Goal: Information Seeking & Learning: Understand process/instructions

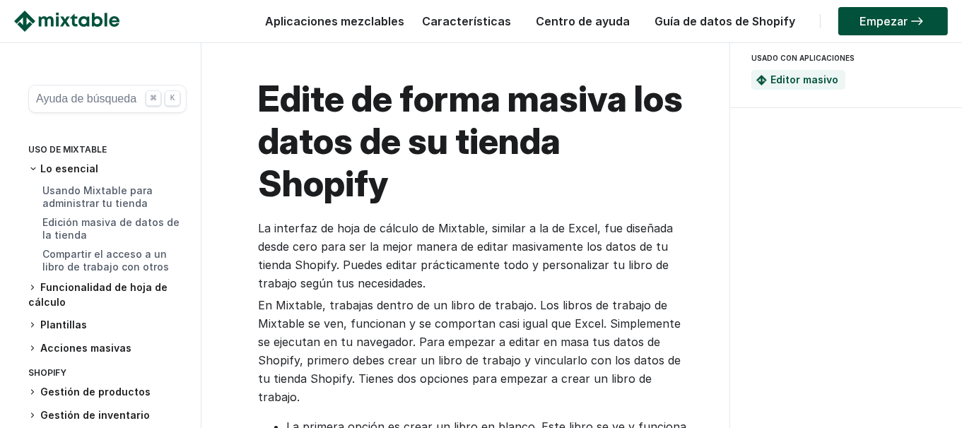
scroll to position [71, 0]
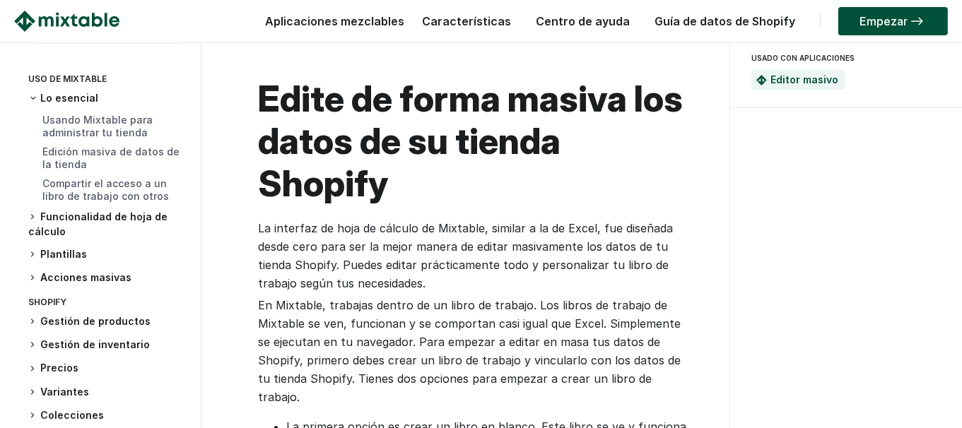
click at [28, 218] on icon at bounding box center [32, 217] width 8 height 8
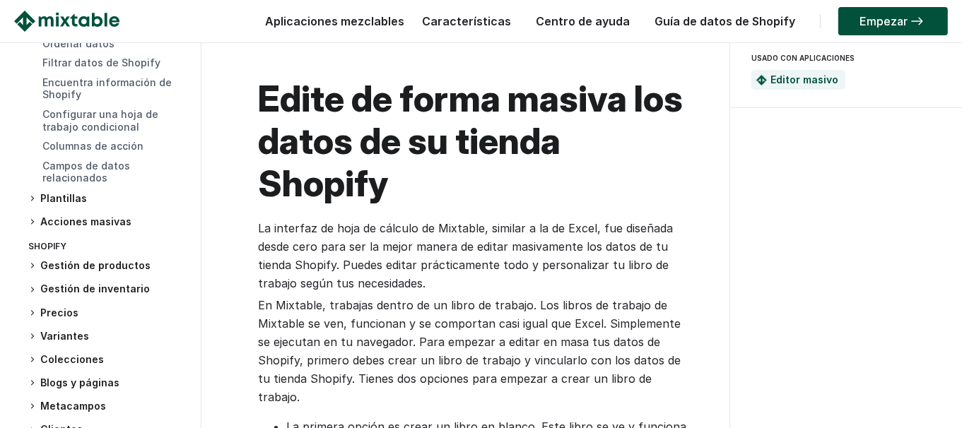
scroll to position [282, 0]
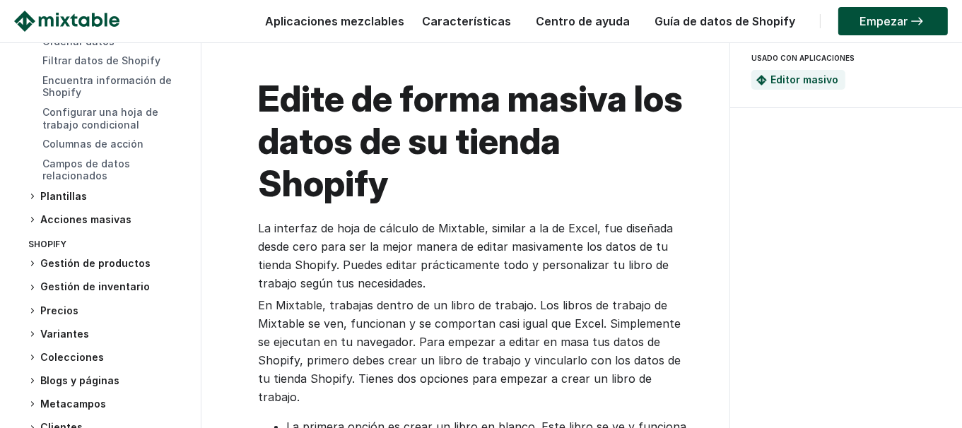
click at [34, 198] on icon at bounding box center [32, 196] width 8 height 8
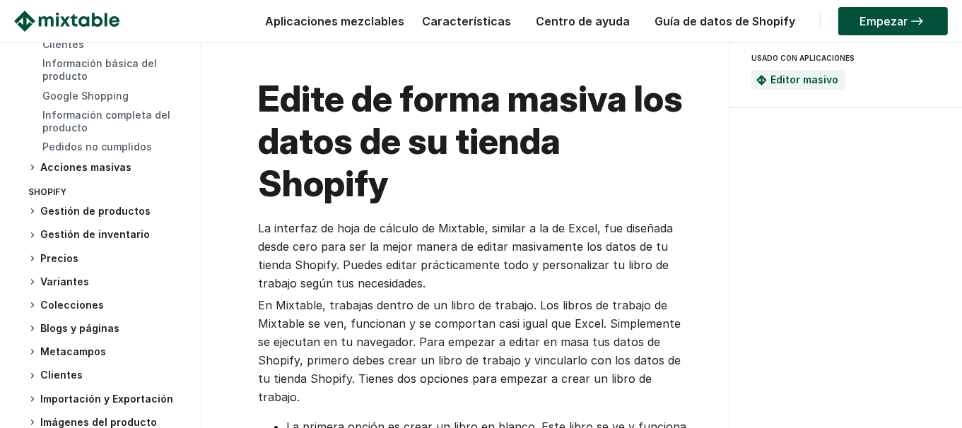
scroll to position [566, 0]
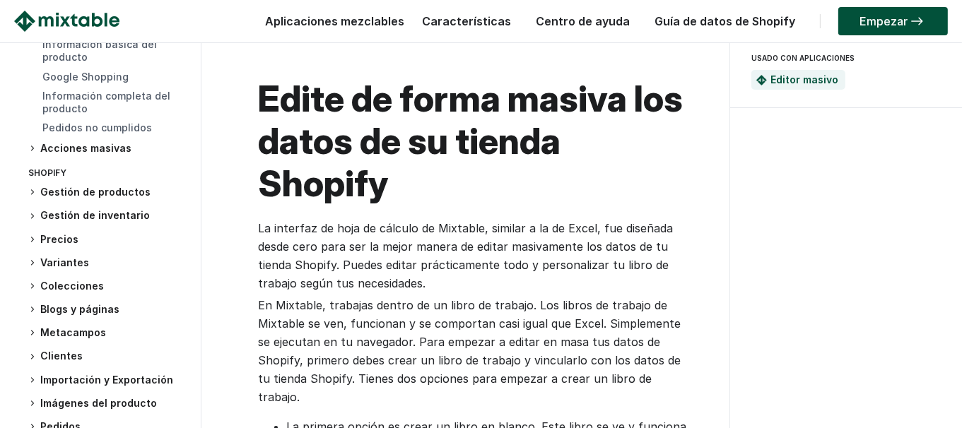
click at [30, 148] on icon at bounding box center [32, 148] width 8 height 8
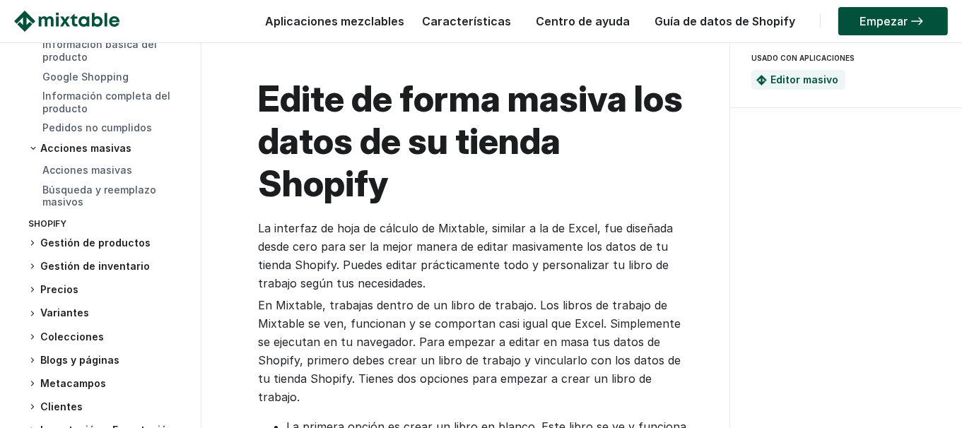
click at [30, 148] on icon at bounding box center [33, 148] width 8 height 8
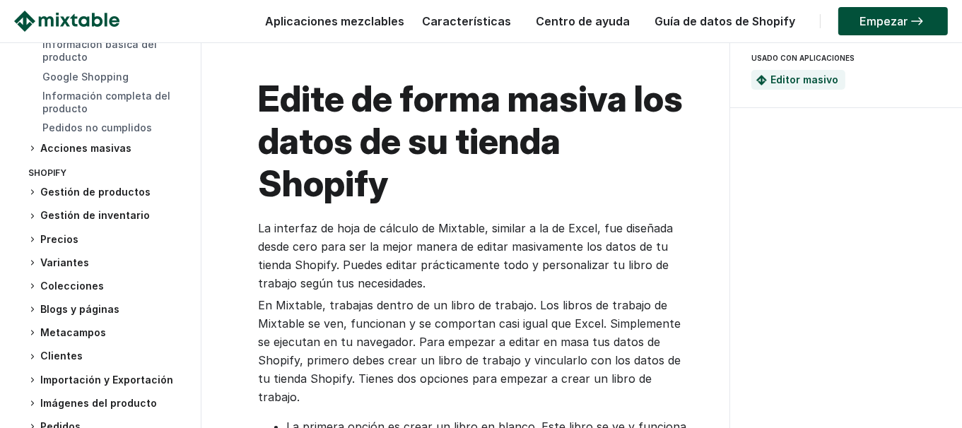
click at [34, 188] on icon at bounding box center [32, 192] width 8 height 8
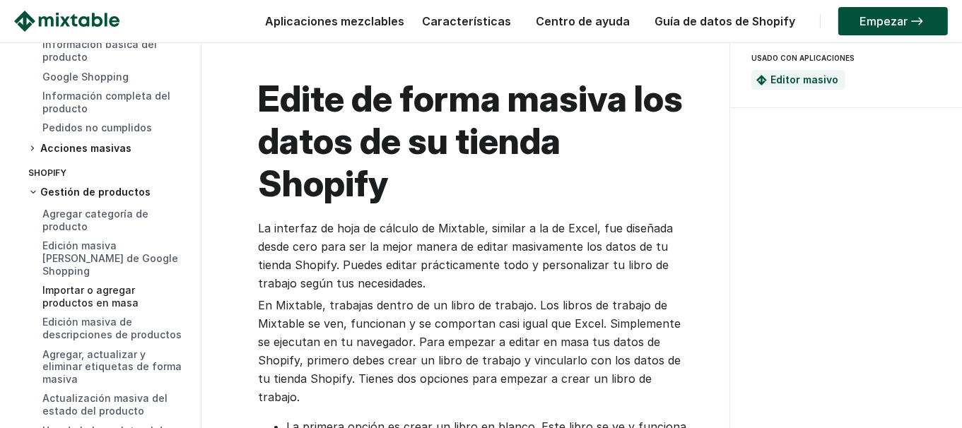
click at [86, 288] on font "Importar o agregar productos en masa" at bounding box center [90, 296] width 96 height 25
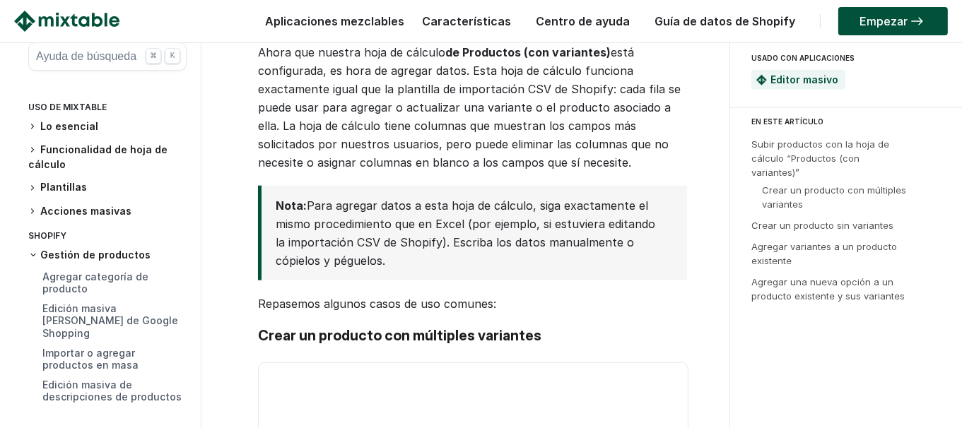
scroll to position [1555, 0]
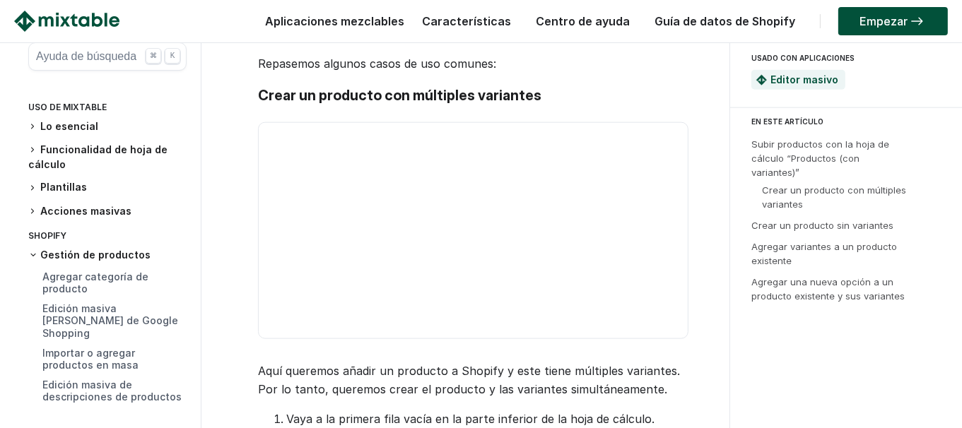
click at [412, 250] on video at bounding box center [473, 230] width 431 height 216
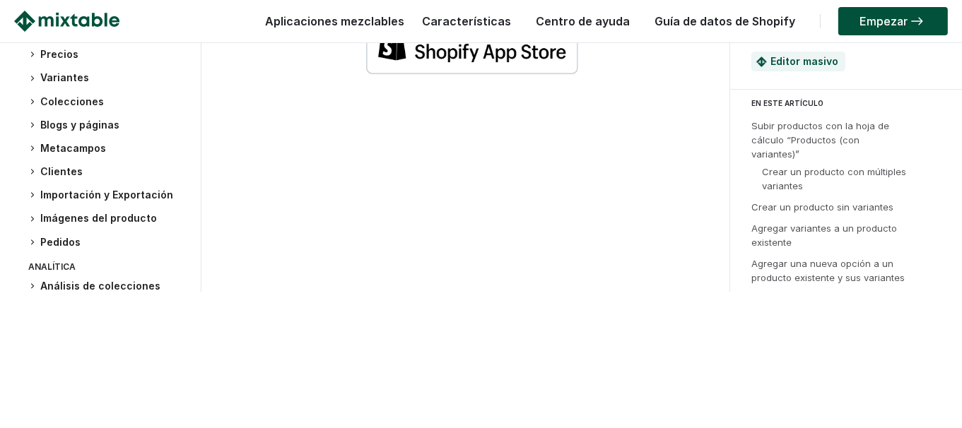
scroll to position [707, 0]
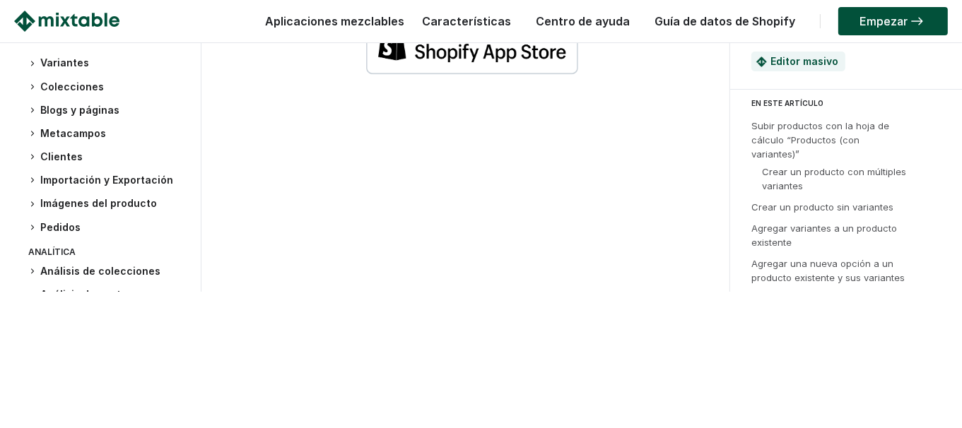
click at [79, 209] on font "Imágenes del producto" at bounding box center [98, 203] width 117 height 12
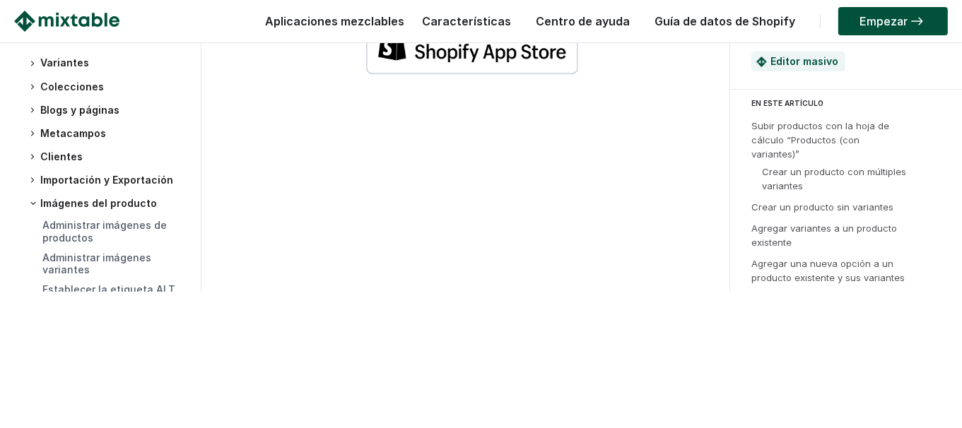
click at [98, 246] on div "Administrar imágenes de productos" at bounding box center [114, 232] width 144 height 27
click at [83, 244] on font "Administrar imágenes de productos" at bounding box center [104, 231] width 124 height 25
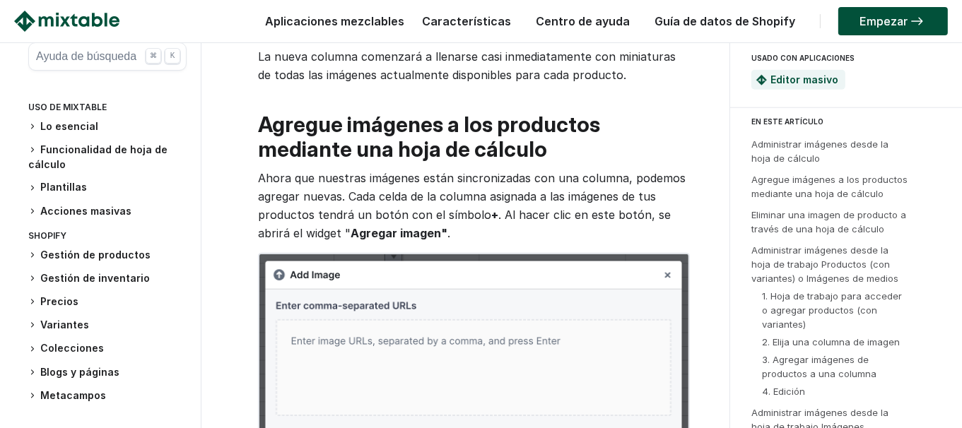
scroll to position [1414, 0]
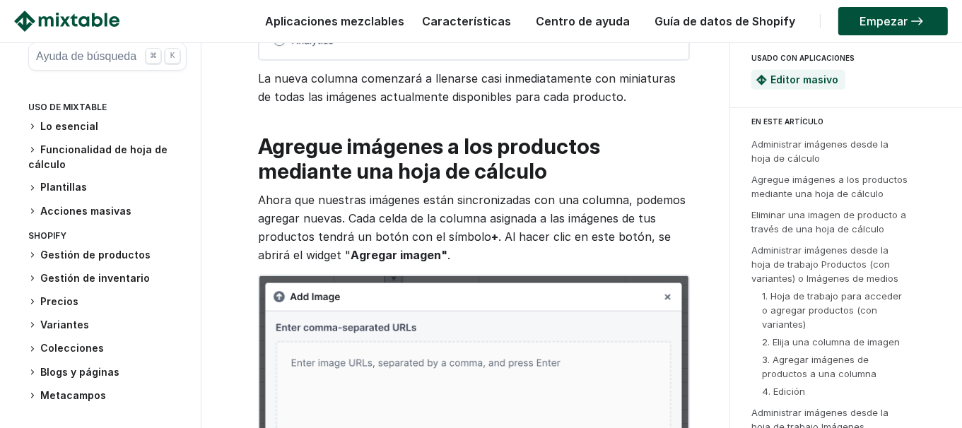
click at [101, 212] on font "Acciones masivas" at bounding box center [85, 211] width 91 height 12
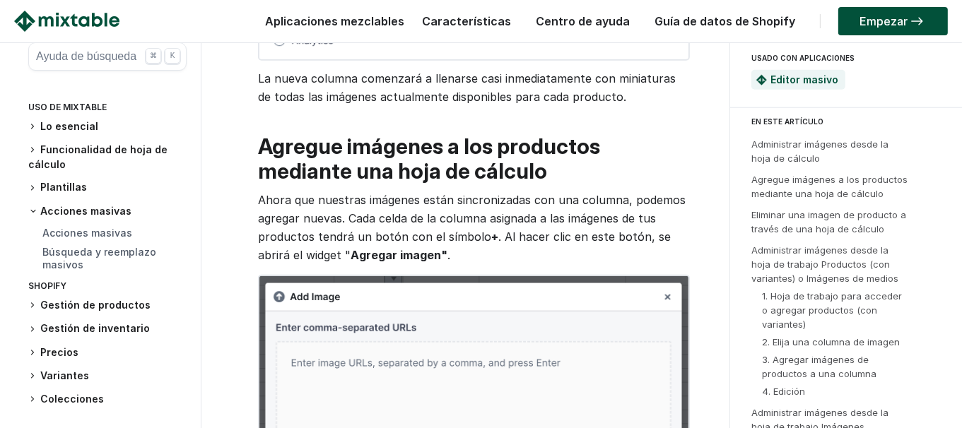
click at [101, 212] on font "Acciones masivas" at bounding box center [85, 211] width 91 height 12
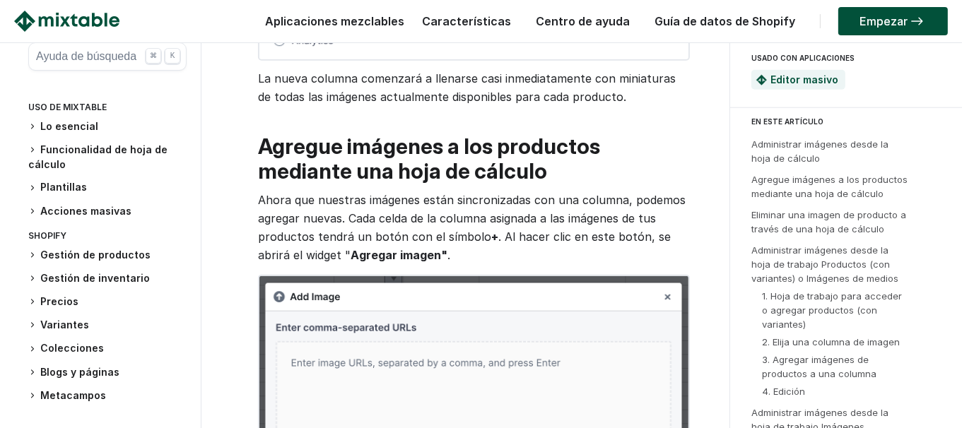
click at [105, 249] on font "Gestión de productos" at bounding box center [95, 255] width 110 height 12
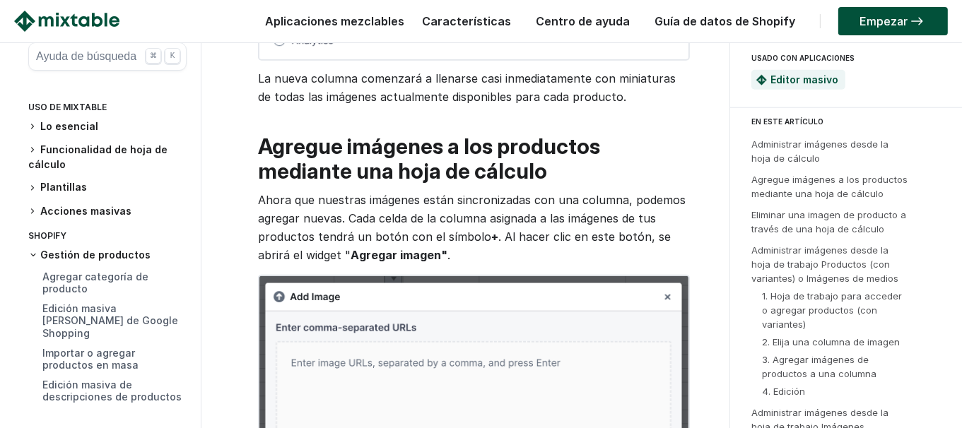
click at [37, 126] on h3 "Lo esencial" at bounding box center [107, 126] width 158 height 15
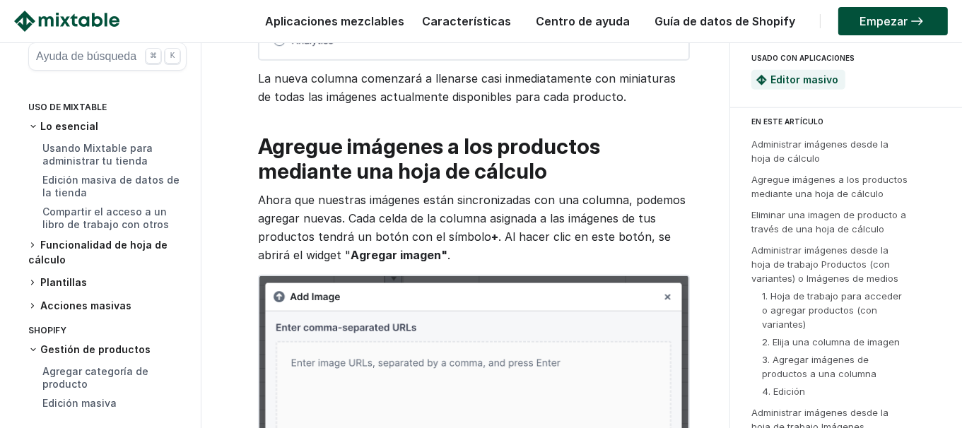
click at [37, 126] on icon at bounding box center [33, 126] width 8 height 8
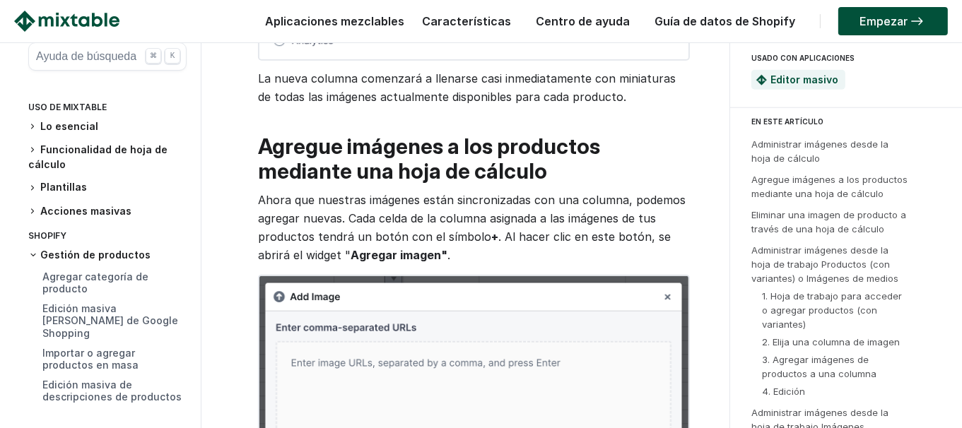
click at [35, 128] on icon at bounding box center [32, 126] width 8 height 8
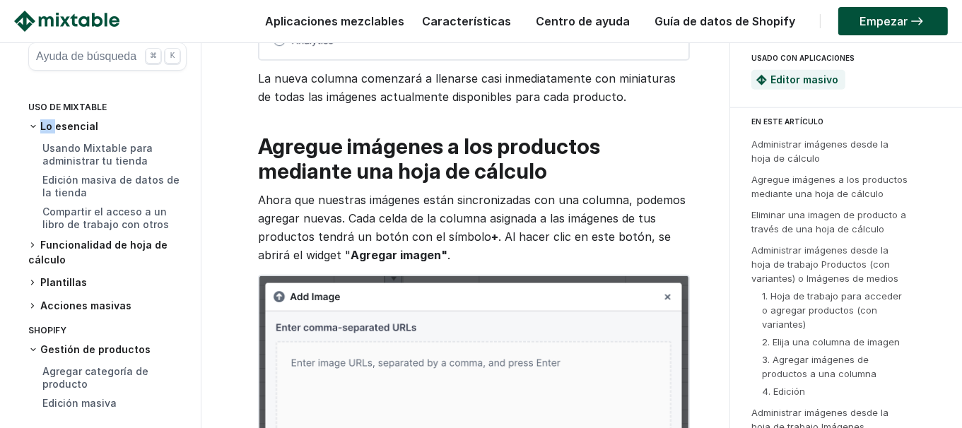
click at [35, 128] on icon at bounding box center [33, 126] width 8 height 8
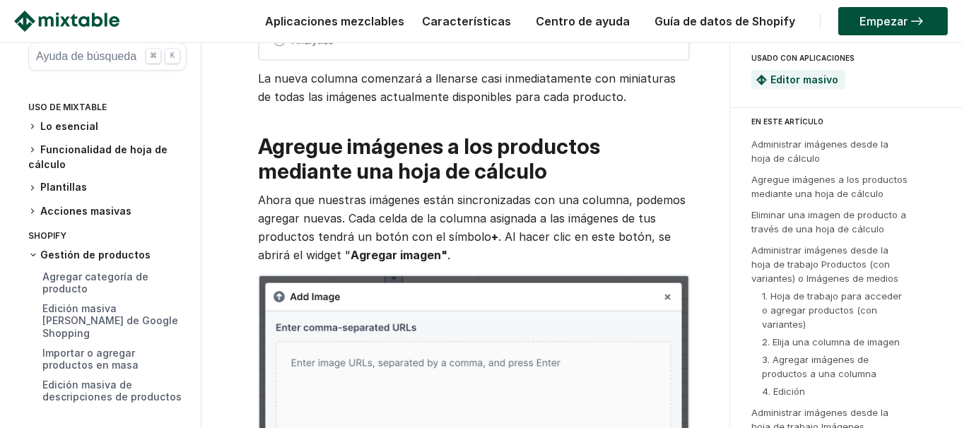
click at [35, 184] on icon at bounding box center [32, 188] width 8 height 8
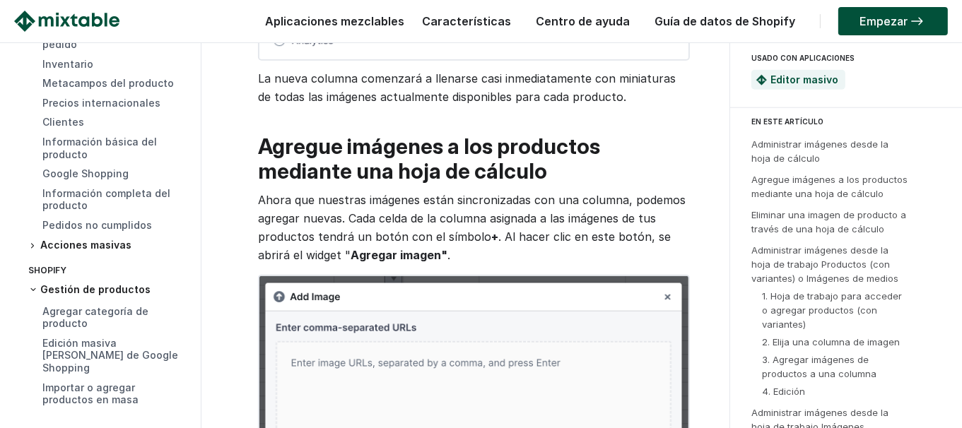
scroll to position [212, 0]
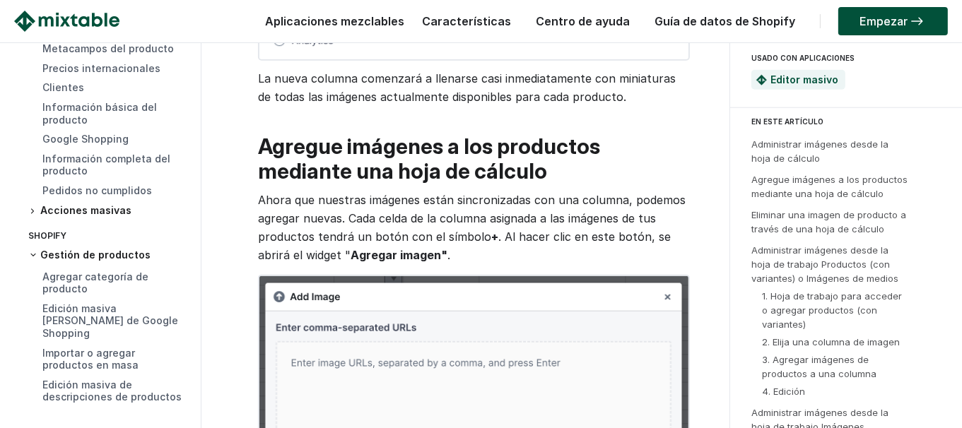
click at [101, 216] on h3 "Acciones masivas" at bounding box center [107, 211] width 158 height 15
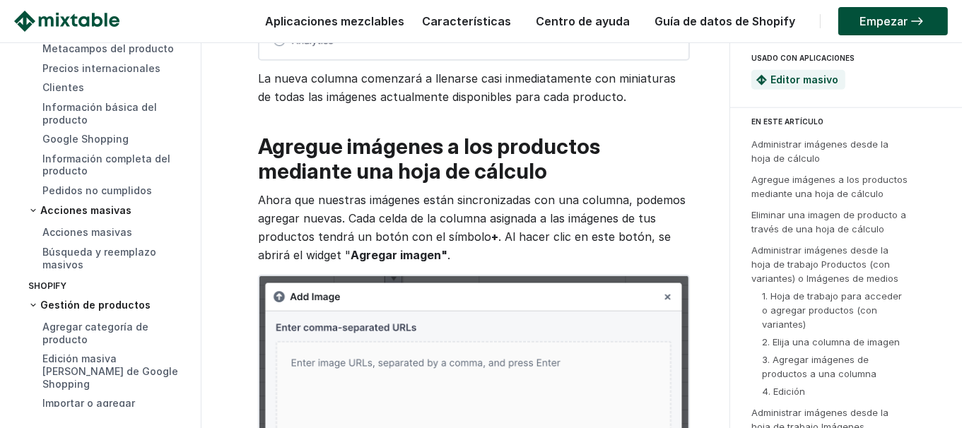
click at [101, 216] on h3 "Acciones masivas" at bounding box center [107, 211] width 158 height 14
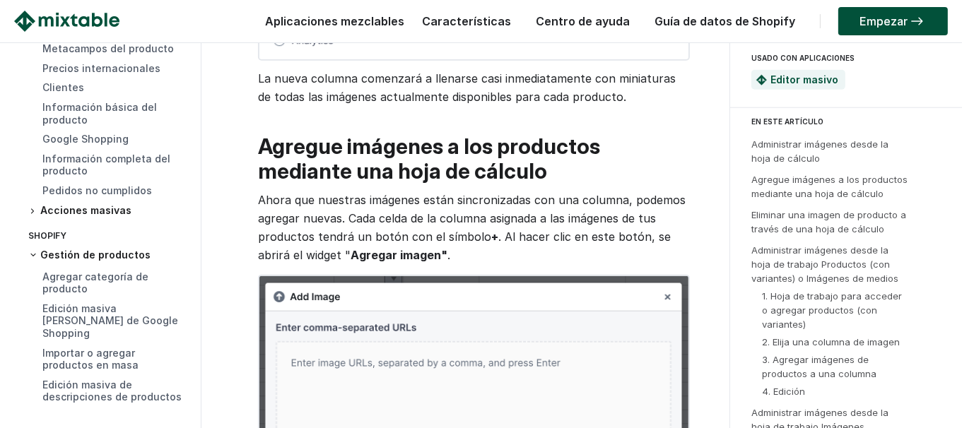
click at [93, 255] on font "Gestión de productos" at bounding box center [95, 255] width 110 height 12
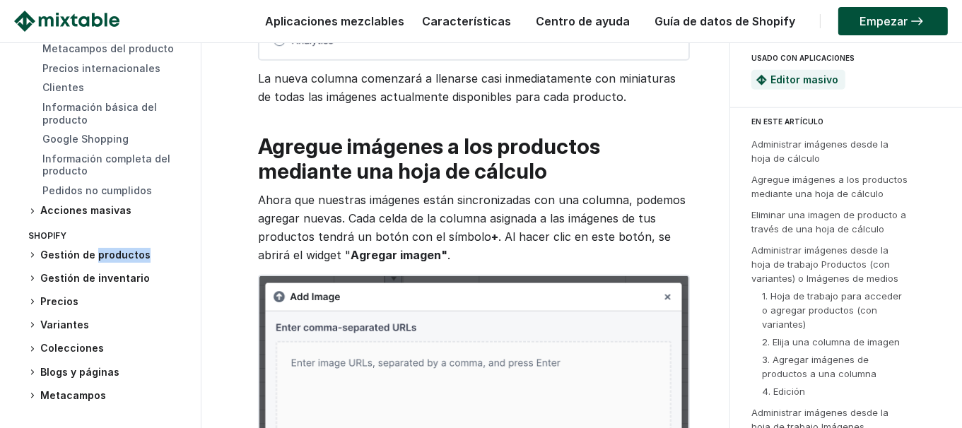
click at [93, 255] on font "Gestión de productos" at bounding box center [95, 255] width 110 height 12
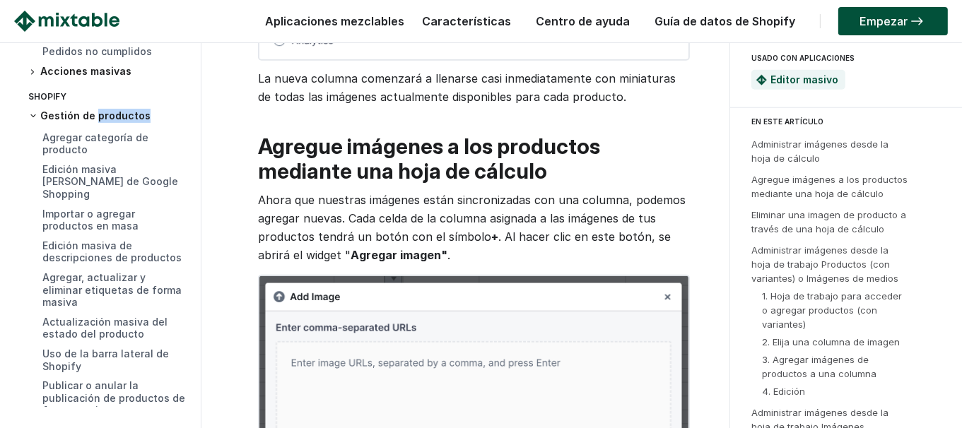
scroll to position [353, 0]
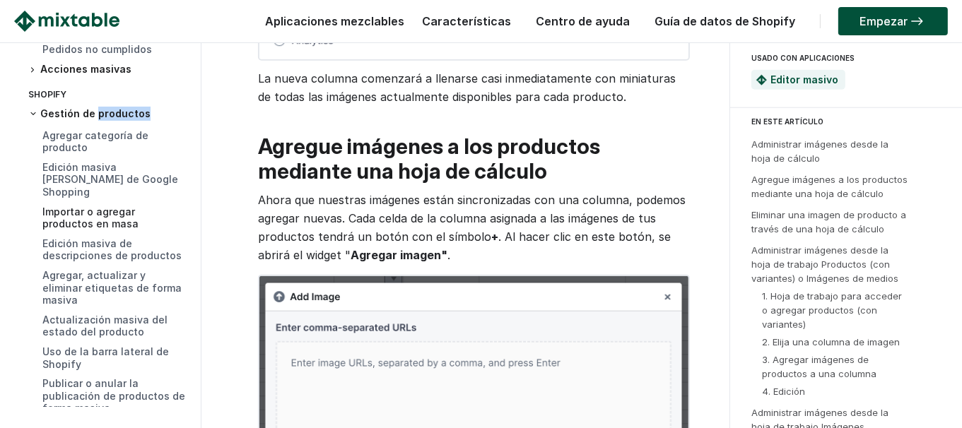
click at [100, 209] on font "Importar o agregar productos en masa" at bounding box center [90, 218] width 96 height 25
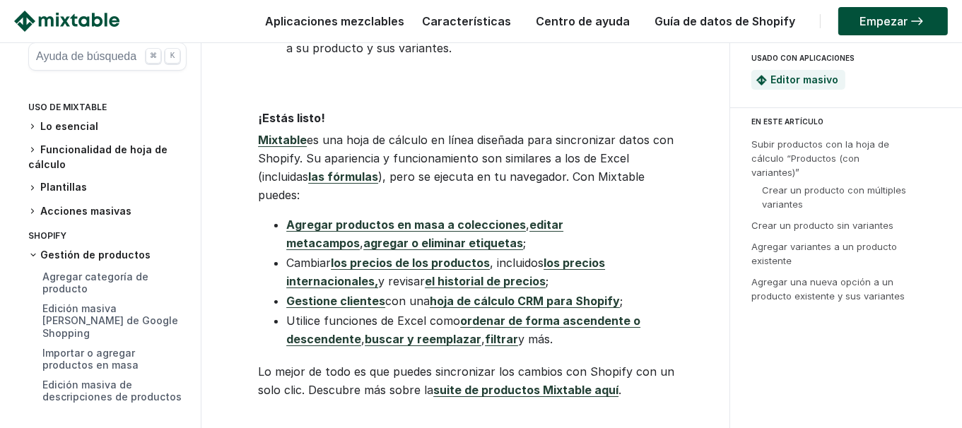
scroll to position [4807, 0]
